Goal: Communication & Community: Answer question/provide support

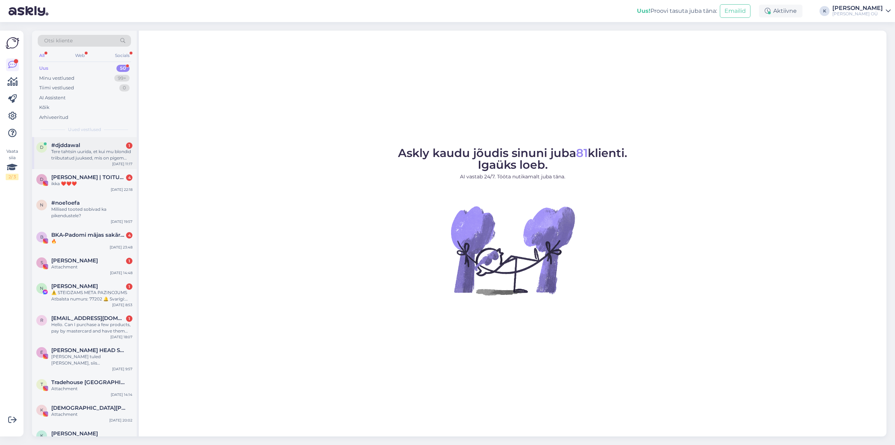
click at [78, 149] on div "Tere tahtsin uurida, et kui mu blondid triibutatud juuksed, mis on pigem kahuse…" at bounding box center [91, 154] width 81 height 13
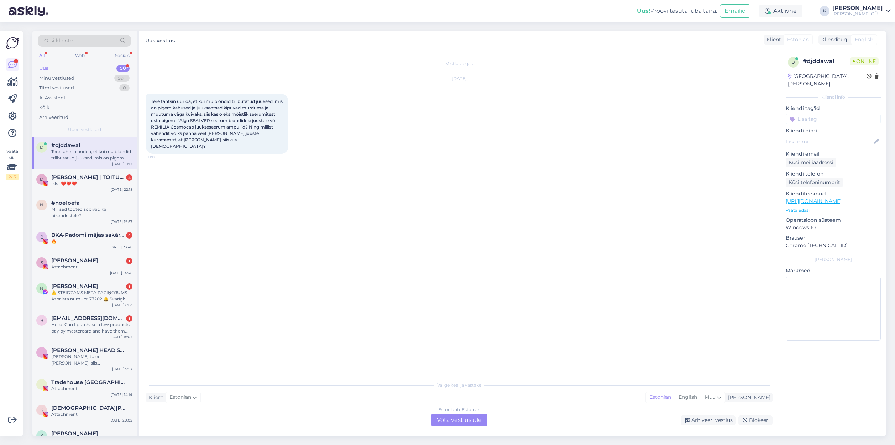
click at [452, 420] on div "Estonian to Estonian Võta vestlus üle" at bounding box center [459, 420] width 56 height 13
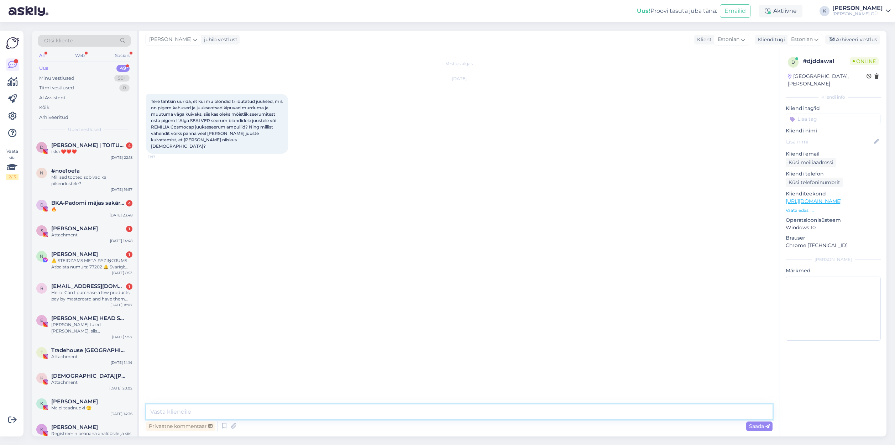
click at [236, 409] on textarea at bounding box center [459, 411] width 626 height 15
click at [519, 410] on textarea "Tere, kirjelduse järgi on teil vaja tõepoolest lisaniisutust juuste pikkusesse …" at bounding box center [459, 411] width 626 height 15
drag, startPoint x: 723, startPoint y: 411, endPoint x: 615, endPoint y: 410, distance: 107.5
click at [615, 410] on textarea "Tere, kirjelduse järgi on teil vaja tõepoolest lisaniisutust juuste pikkusesse …" at bounding box center [459, 411] width 626 height 15
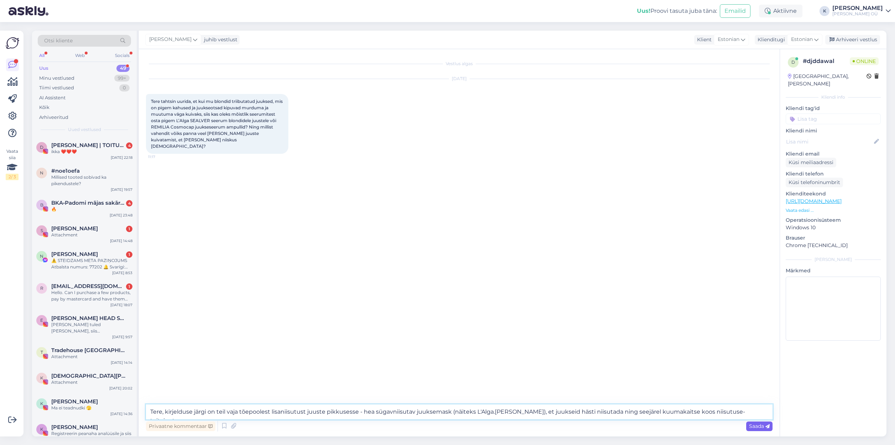
type textarea "Tere, kirjelduse järgi on teil vaja tõepoolest lisaniisutust juuste pikkusesse …"
click at [754, 426] on span "Saada" at bounding box center [759, 426] width 21 height 6
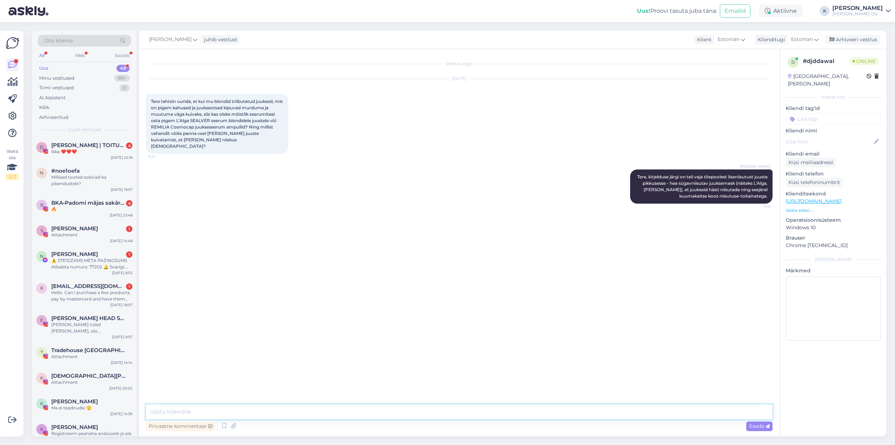
click at [530, 416] on textarea at bounding box center [459, 411] width 626 height 15
paste textarea "[URL][DOMAIN_NAME]"
type textarea "Ja siin soovitaks ma teile hoopis L'Alga CPR sarja peptiidseerumit: [URL][DOMAI…"
click at [751, 425] on span "Saada" at bounding box center [759, 426] width 21 height 6
click at [367, 413] on textarea at bounding box center [459, 411] width 626 height 15
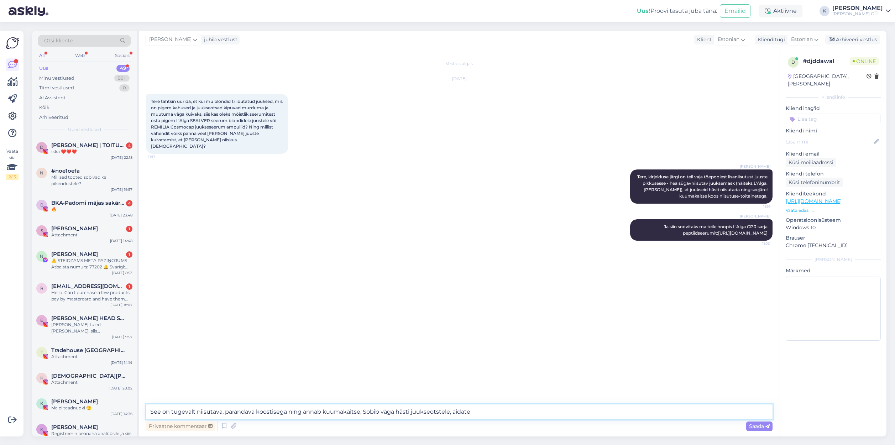
drag, startPoint x: 410, startPoint y: 411, endPoint x: 469, endPoint y: 409, distance: 59.1
click at [469, 409] on textarea "See on tugevalt niisutava, parandava koostisega ning annab kuumakaitse. Sobib v…" at bounding box center [459, 411] width 626 height 15
type textarea "See on tugevalt niisutava, parandava koostisega ning annab kuumakaitse. Sobib v…"
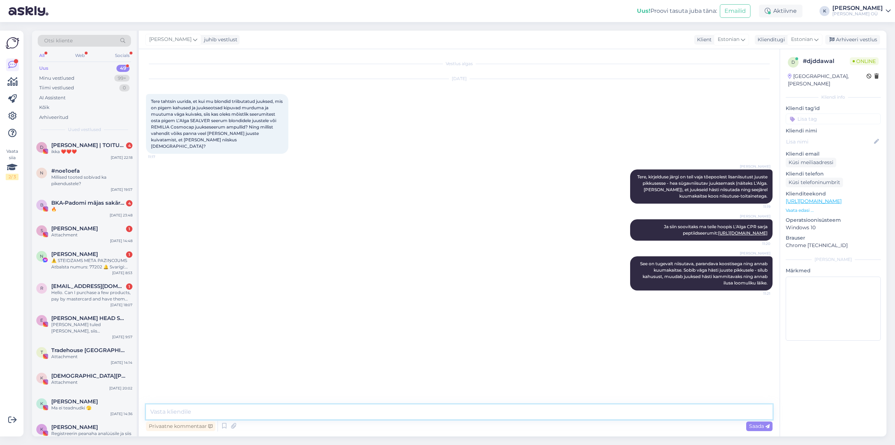
click at [303, 414] on textarea at bounding box center [459, 411] width 626 height 15
type textarea "K"
type textarea "See on selline raviseerum kahjustatud juustele, uudse ja innovatiivse koostiseg…"
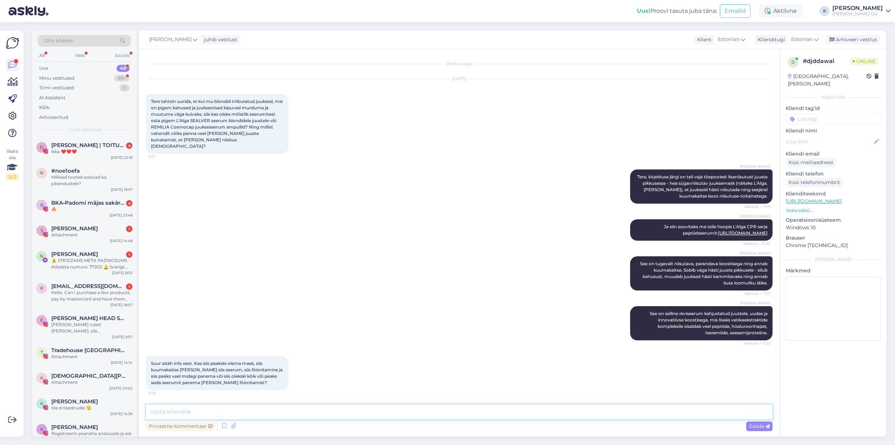
click at [200, 416] on textarea at bounding box center [459, 411] width 626 height 15
type textarea "A"
type textarea "[PERSON_NAME] šampooni kasutate kas palsamit või maski (üheaegselt pole vaja), …"
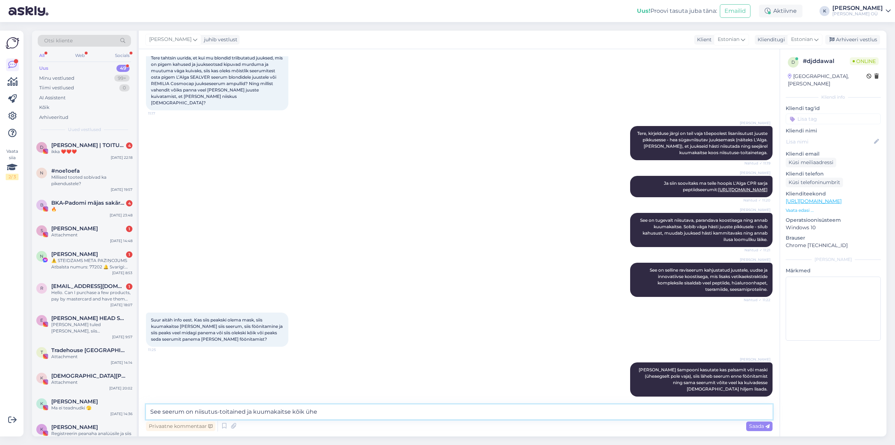
type textarea "See seerum on niisutus-toitained ja kuumakaitse kõik ühes"
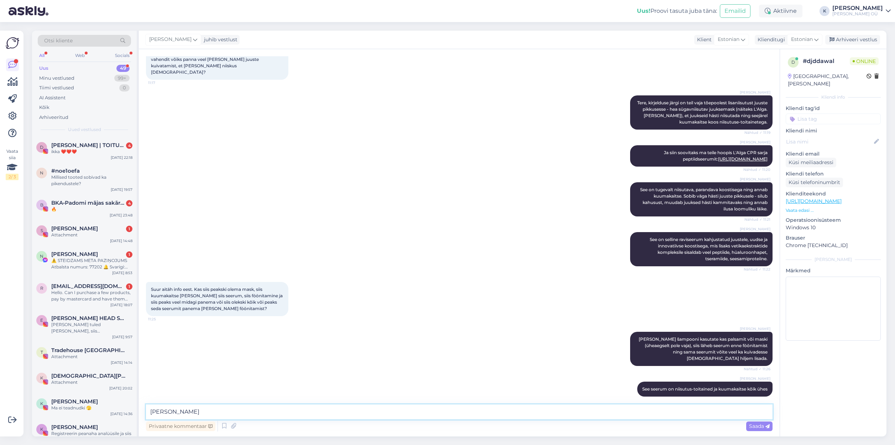
type textarea "J"
type textarea "K"
click at [317, 411] on textarea "[PERSON_NAME] seerumit kuivadesse [DEMOGRAPHIC_DATA] lisada, siis alguses on tu…" at bounding box center [459, 411] width 626 height 15
click at [472, 411] on textarea "[PERSON_NAME] seerumit kuivadesse [DEMOGRAPHIC_DATA] lisada, siis alguses võib …" at bounding box center [459, 411] width 626 height 15
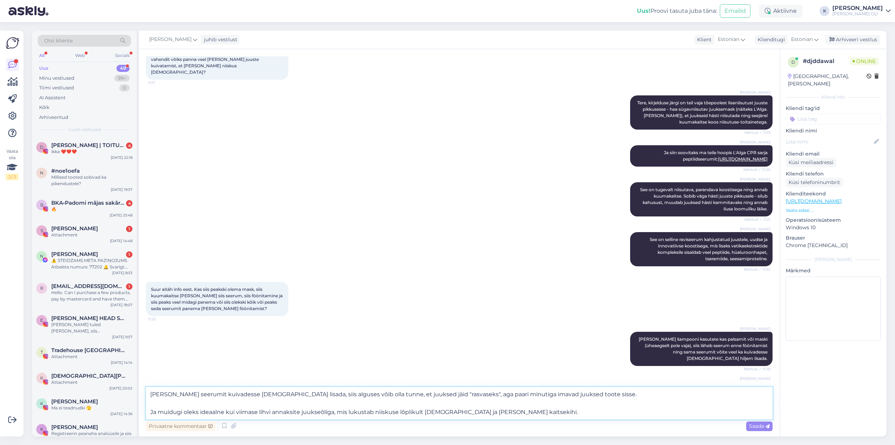
type textarea "[PERSON_NAME] seerumit kuivadesse [DEMOGRAPHIC_DATA] lisada, siis alguses võib …"
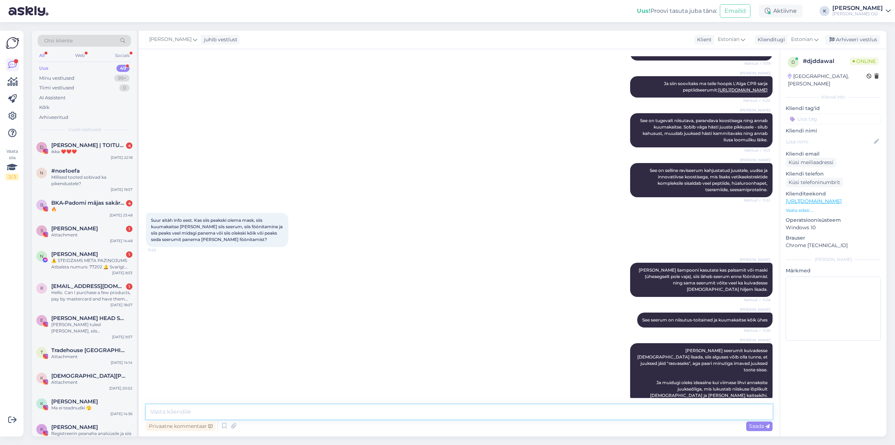
scroll to position [186, 0]
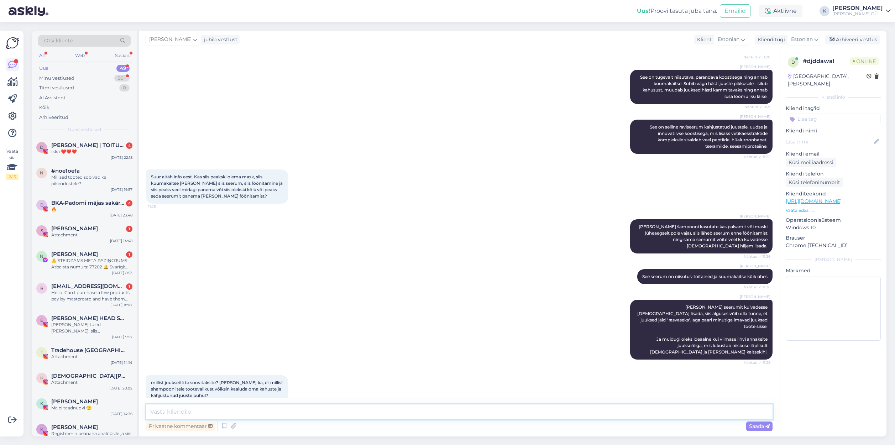
click at [179, 409] on textarea at bounding box center [459, 411] width 626 height 15
type textarea "Sest jah, see seerum toimib ikka kõige paremini niisketes juustes enne kuivatam…"
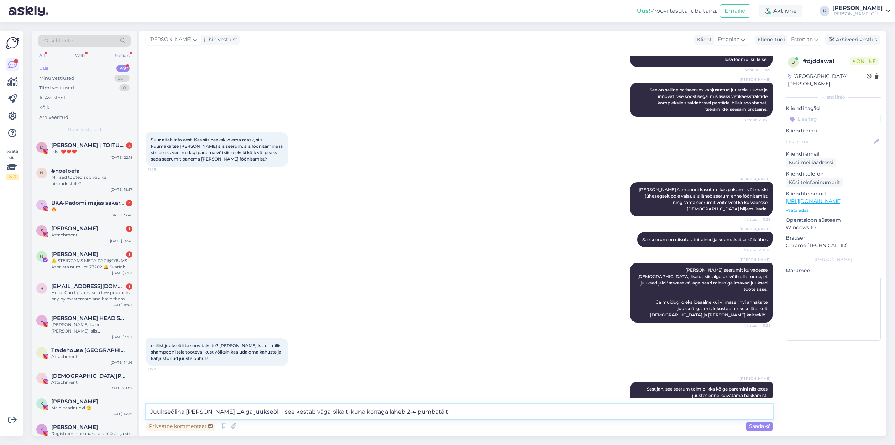
type textarea "Juukseõlina [PERSON_NAME] L'Alga juukseõli - see kestab väga pikalt, kuna korra…"
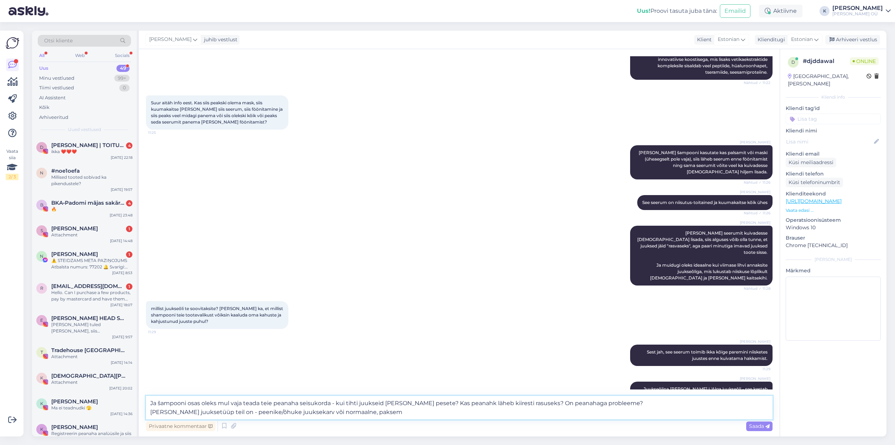
type textarea "Ja šampooni osas oleks mul vaja teada teie peanaha seisukorda - kui tihti juuks…"
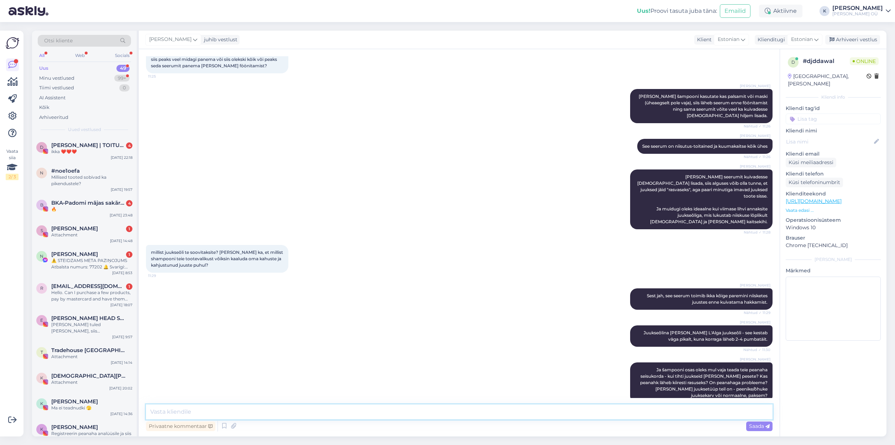
scroll to position [360, 0]
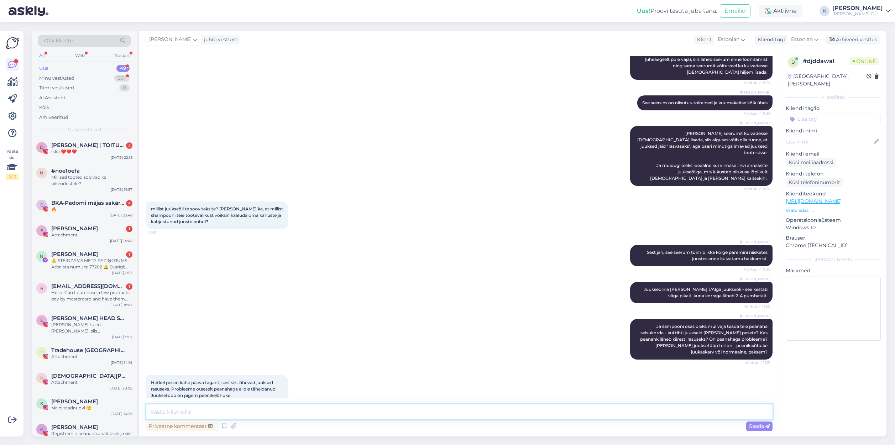
click at [210, 407] on textarea at bounding box center [459, 411] width 626 height 15
type textarea "OK, siis võiks teile hästi sobida L'Alga.Sealight volüümišampoon - annab kohevu…"
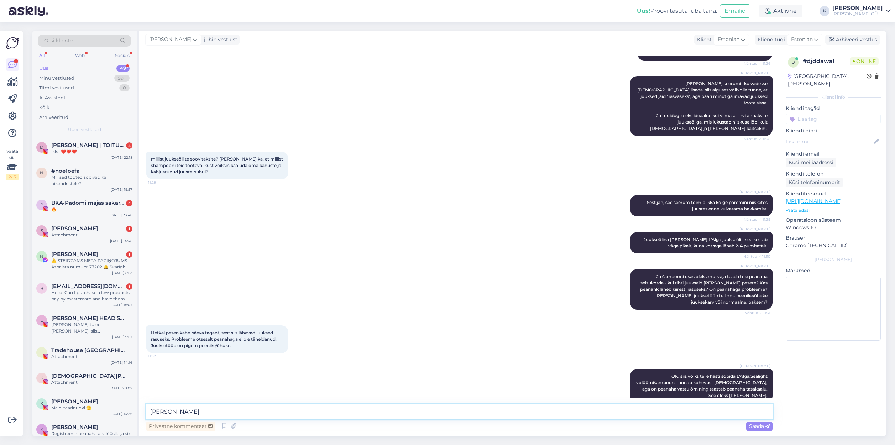
type textarea "J"
type textarea "[PERSON_NAME] teil on"
drag, startPoint x: 186, startPoint y: 413, endPoint x: 149, endPoint y: 412, distance: 36.3
click at [149, 412] on textarea "[PERSON_NAME] teil on" at bounding box center [459, 411] width 626 height 15
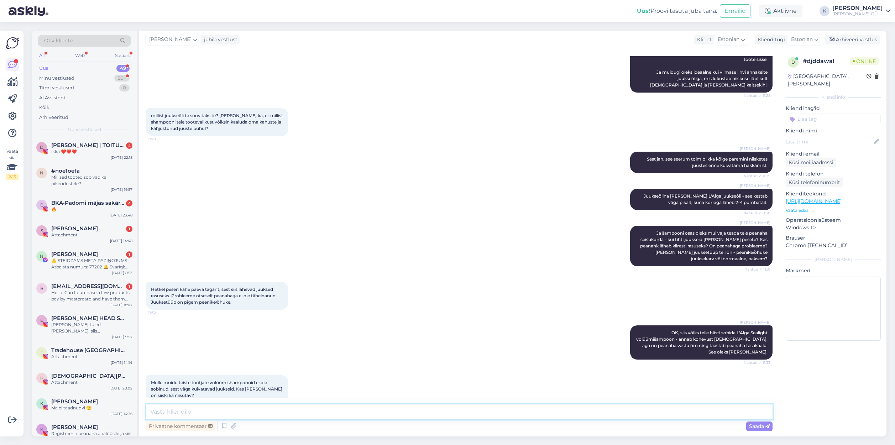
click at [217, 407] on textarea at bounding box center [459, 411] width 626 height 15
click at [215, 409] on textarea at bounding box center [459, 411] width 626 height 15
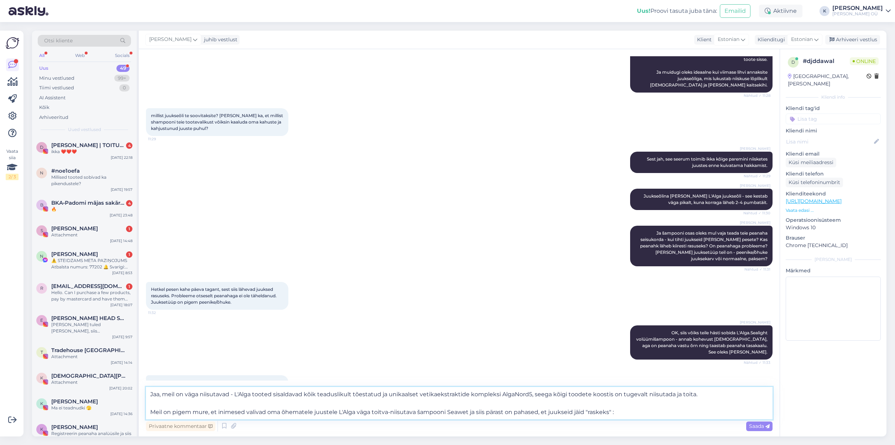
type textarea "Jaa, meil on väga niisutavad - L'Alga tooted sisaldavad kõik teaduslikult tõest…"
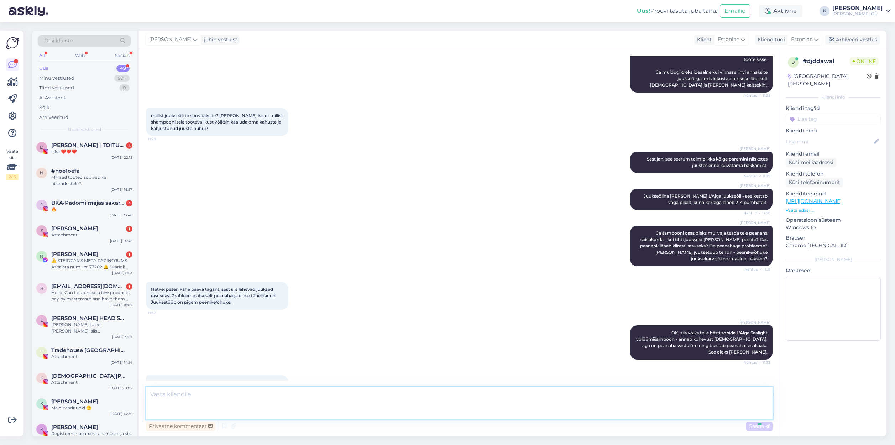
scroll to position [529, 0]
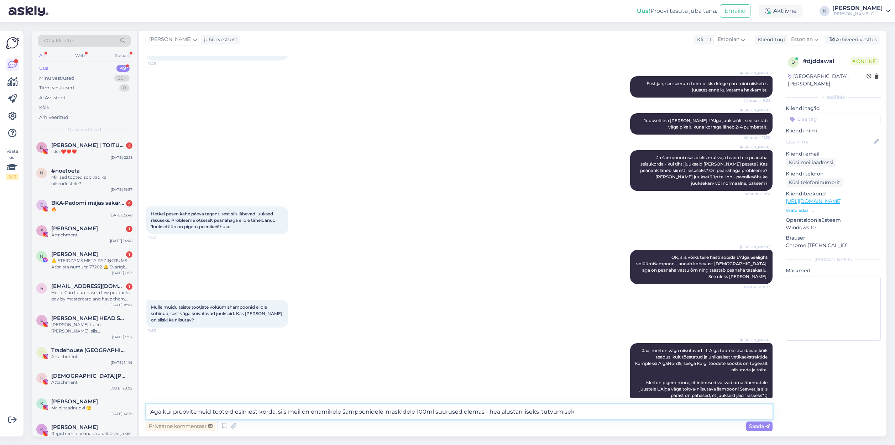
type textarea "Aga kui proovite neid tooteid esimest korda, siis meil on enamikele šampoonidel…"
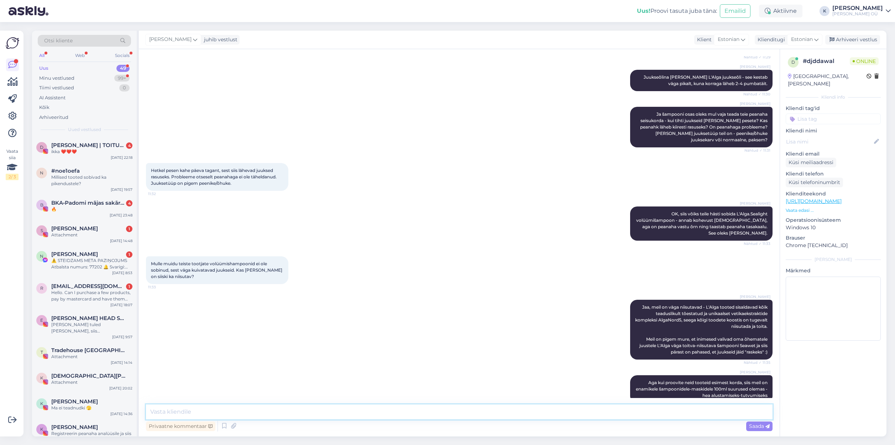
scroll to position [609, 0]
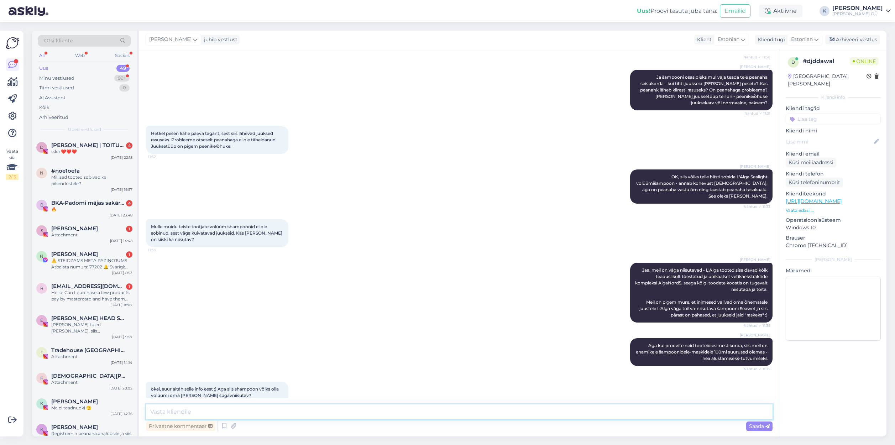
click at [217, 410] on textarea at bounding box center [459, 411] width 626 height 15
type textarea "V"
type textarea "I"
drag, startPoint x: 290, startPoint y: 411, endPoint x: 150, endPoint y: 410, distance: 140.2
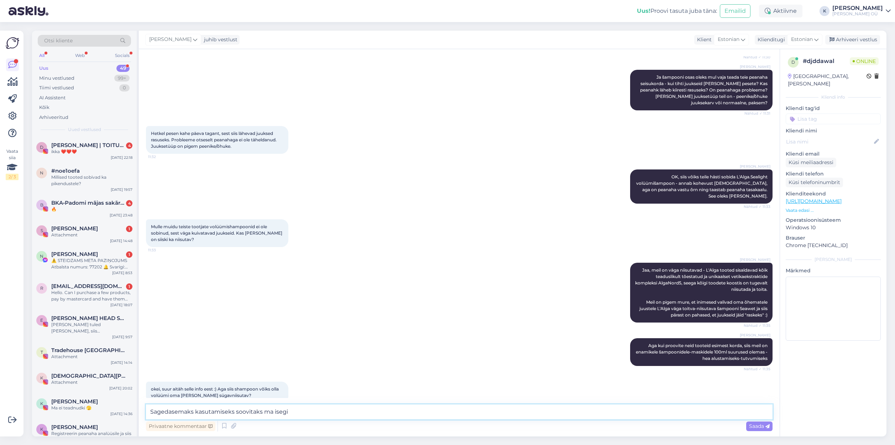
click at [150, 410] on textarea "Sagedasemaks kasutamiseks soovitaks ma isegi" at bounding box center [459, 411] width 626 height 15
drag, startPoint x: 286, startPoint y: 411, endPoint x: 363, endPoint y: 409, distance: 76.9
click at [363, 409] on textarea "Jah, šampoon volüümi oma - L'Alga.Sealight, [PERSON_NAME] juuksemaski iga kord" at bounding box center [459, 411] width 626 height 15
drag, startPoint x: 602, startPoint y: 412, endPoint x: 454, endPoint y: 411, distance: 147.7
click at [454, 411] on textarea "Jah, šampoon volüümi oma - L'Alga.Sealight, ja ma võtaks isegi juuksemaski sama…" at bounding box center [459, 411] width 626 height 15
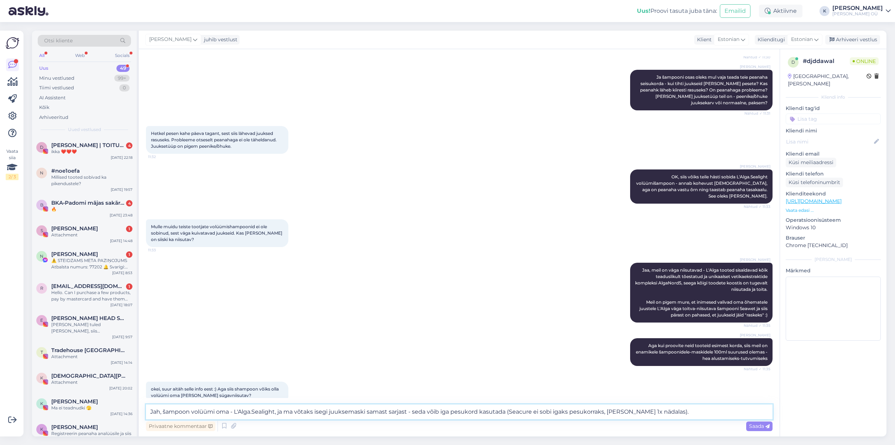
scroll to position [617, 0]
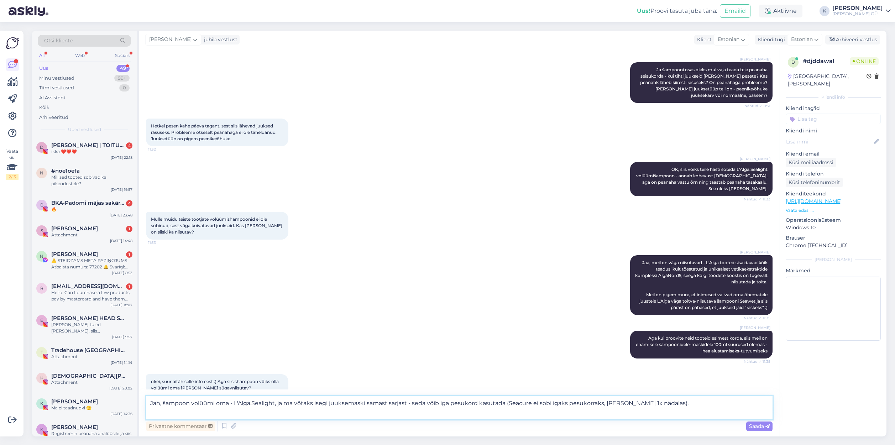
click at [391, 403] on textarea "Jah, šampoon volüümi oma - L'Alga.Sealight, ja ma võtaks isegi juuksemaski sama…" at bounding box center [459, 407] width 626 height 23
click at [220, 412] on textarea "Jah, šampoon volüümi oma - L'Alga.Sealight, ja ma võtaks isegi juuksemaski sama…" at bounding box center [459, 407] width 626 height 23
click at [161, 412] on textarea "Jah, šampoon volüümi oma - L'Alga.Sealight, ja ma võtaks isegi juuksemaski sama…" at bounding box center [459, 407] width 626 height 23
click at [586, 411] on textarea "Jah, šampoon volüümi oma - L'Alga.Sealight, ja ma võtaks isegi juuksemaski sama…" at bounding box center [459, 407] width 626 height 23
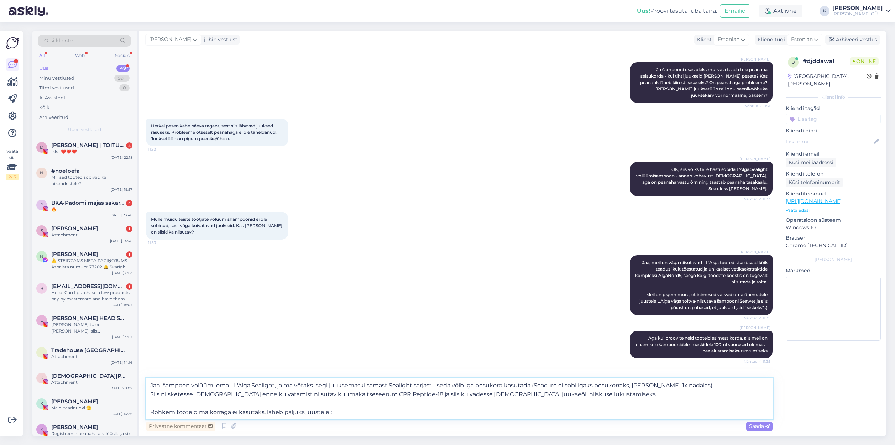
type textarea "Jah, šampoon volüümi oma - L'Alga.Sealight, ja ma võtaks isegi juuksemaski sama…"
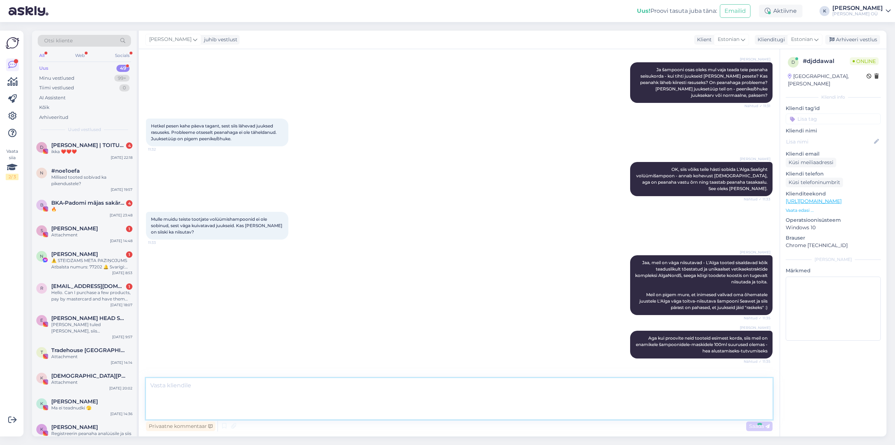
scroll to position [698, 0]
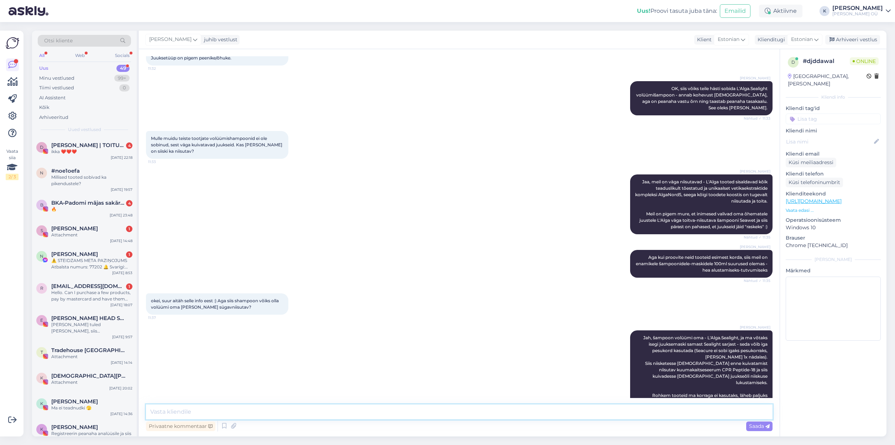
click at [226, 410] on textarea at bounding box center [459, 411] width 626 height 15
type textarea "Aga need 4 on peanahale head, pikkusesse niisutavad-parandavad ja annavad ka ka…"
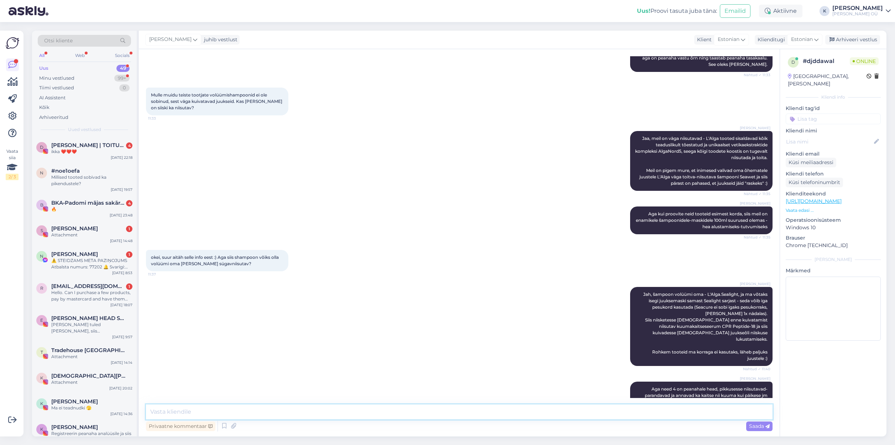
scroll to position [772, 0]
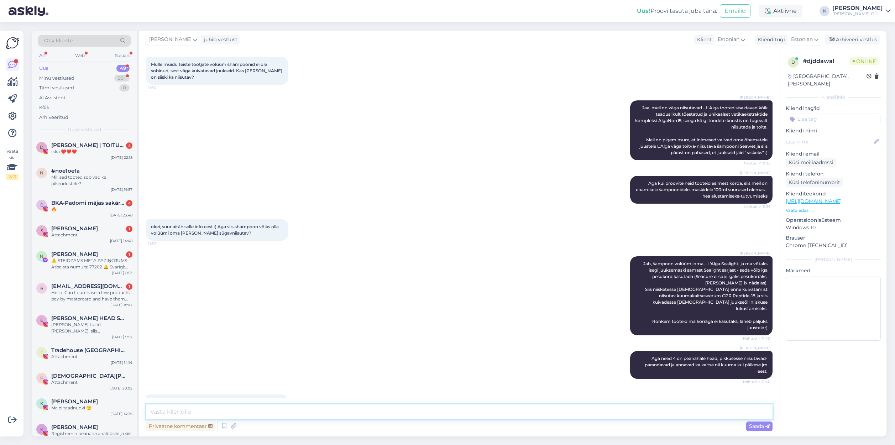
click at [204, 411] on textarea at bounding box center [459, 411] width 626 height 15
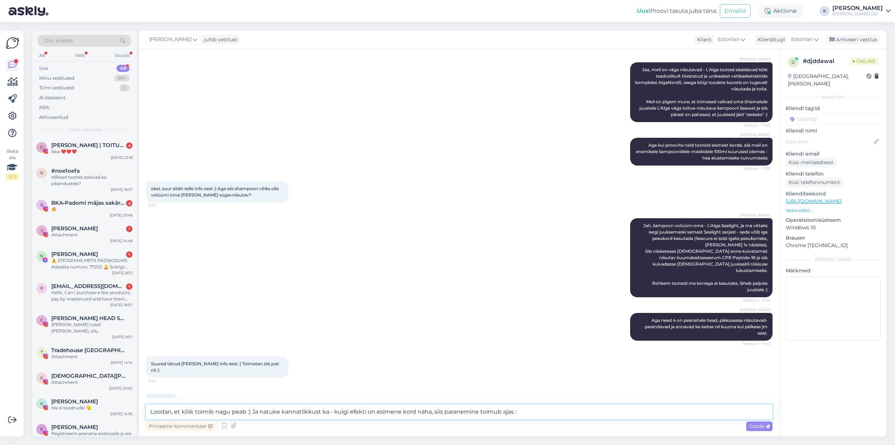
scroll to position [802, 0]
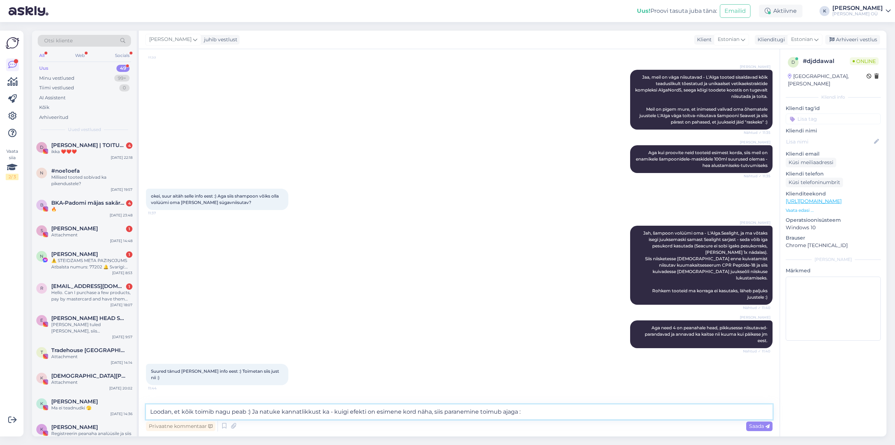
type textarea "Loodan, et kõik toimib nagu peab :) Ja natuke kannatlikkust ka - kuigi efekti o…"
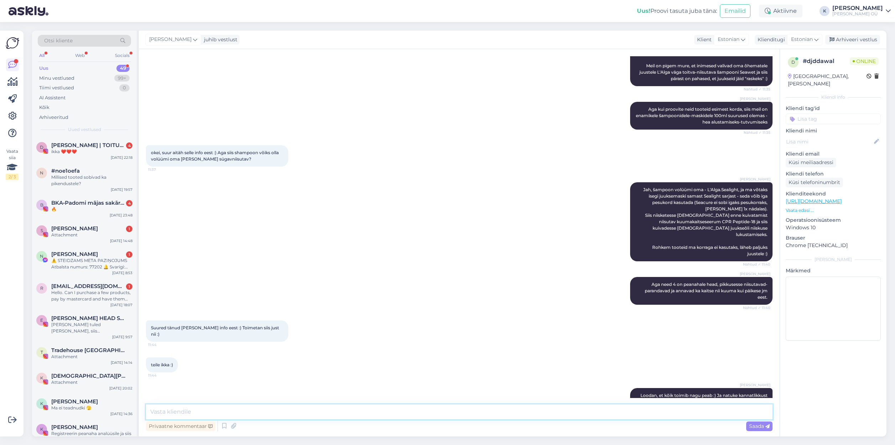
click at [187, 410] on textarea at bounding box center [459, 411] width 626 height 15
type textarea "Palju edu ja andke teada kuidas teile tooted sobivad :)"
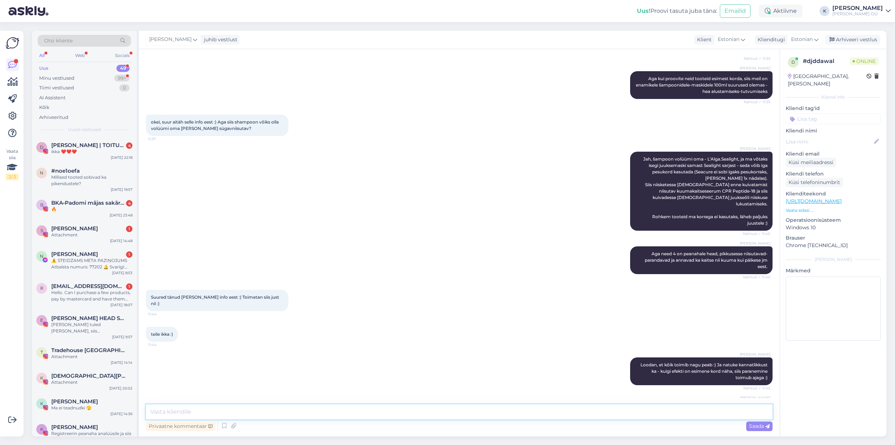
scroll to position [920, 0]
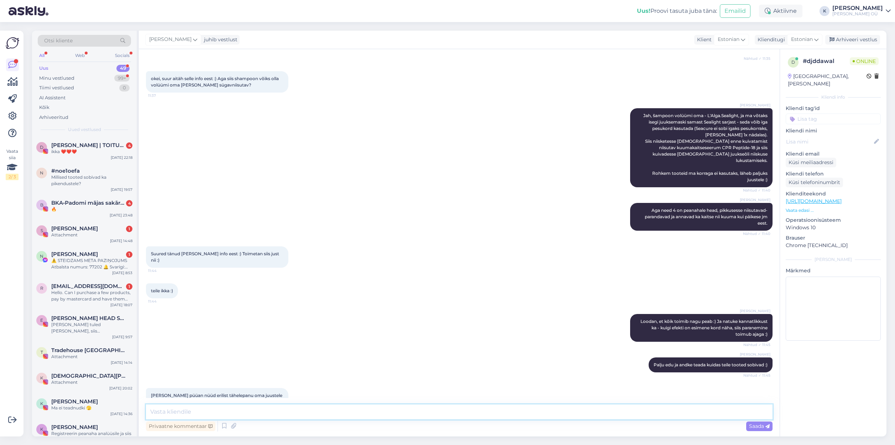
click at [252, 406] on textarea at bounding box center [459, 411] width 626 height 15
type textarea "Ja ma soovitaks ühe asja veel - kui juuksed otsast katkevad ja on haarali, lõig…"
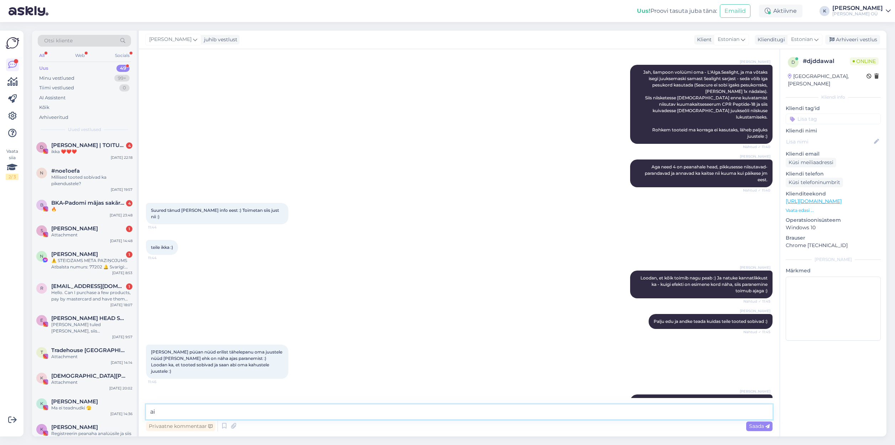
type textarea "a"
type textarea "Ainult käärid :) Ja siis saate alustada pikkusesse kasvatamist juba tervete juu…"
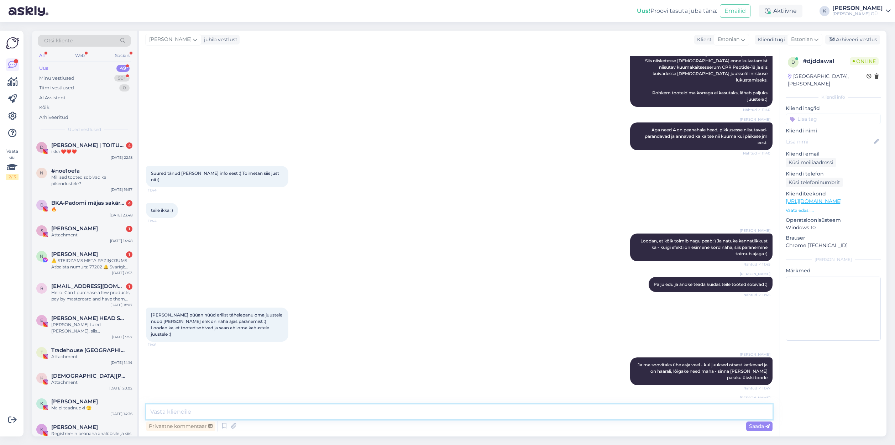
scroll to position [1031, 0]
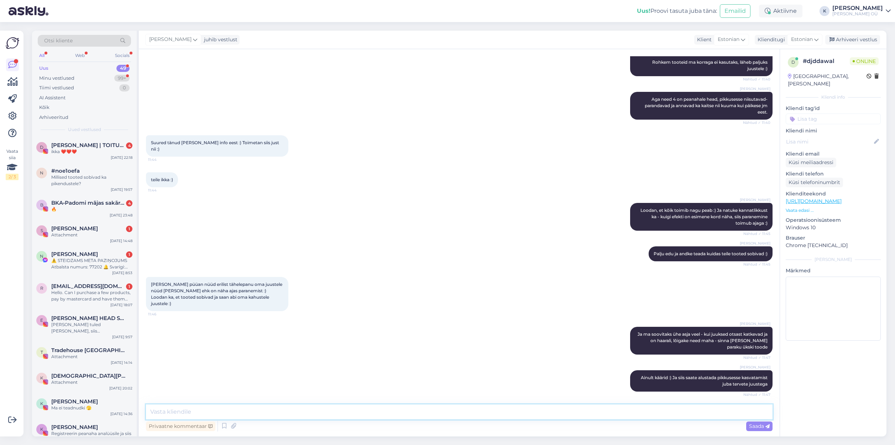
click at [194, 413] on textarea at bounding box center [459, 411] width 626 height 15
type textarea "Toredat reedet ja edukat juuste taastamist :)"
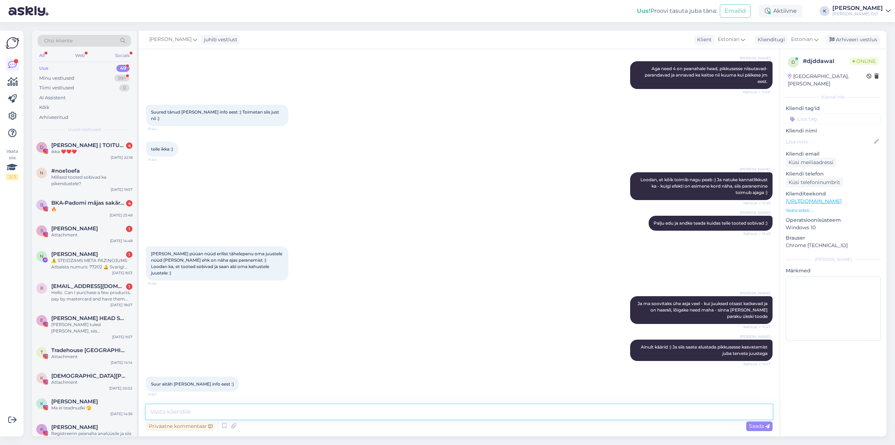
scroll to position [1092, 0]
